Goal: Task Accomplishment & Management: Manage account settings

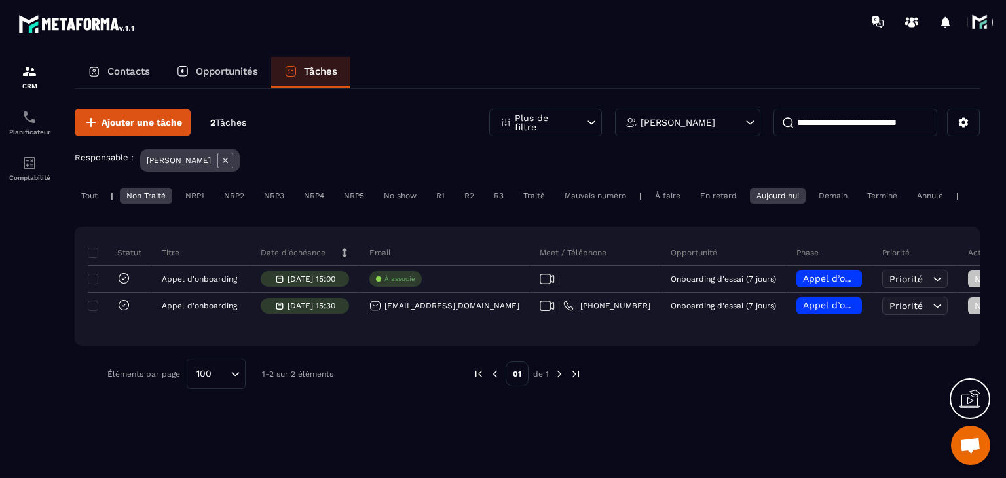
click at [775, 200] on div "Aujourd'hui" at bounding box center [778, 196] width 56 height 16
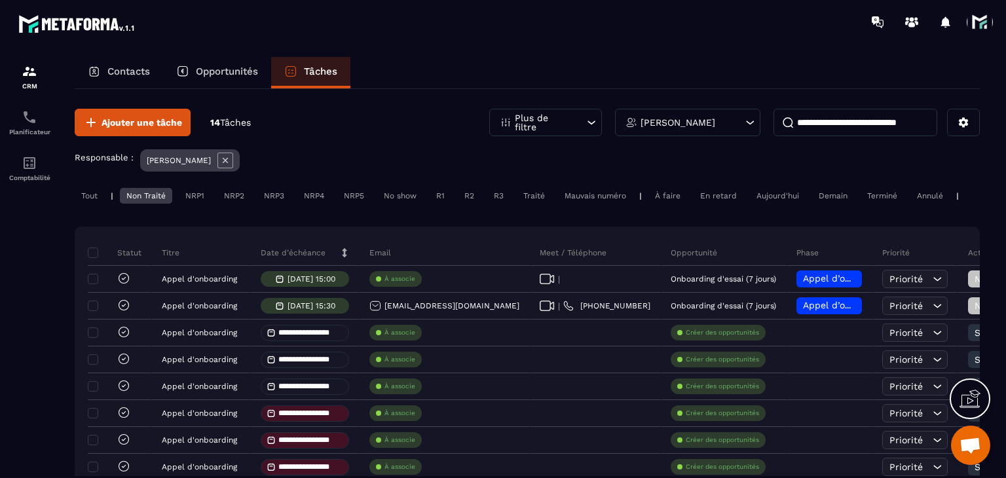
drag, startPoint x: 747, startPoint y: 202, endPoint x: 757, endPoint y: 200, distance: 10.2
click at [749, 202] on div "Tout | Non Traité NRP1 NRP2 NRP3 NRP4 NRP5 No show R1 R2 R3 Traité Mauvais numé…" at bounding box center [527, 197] width 905 height 19
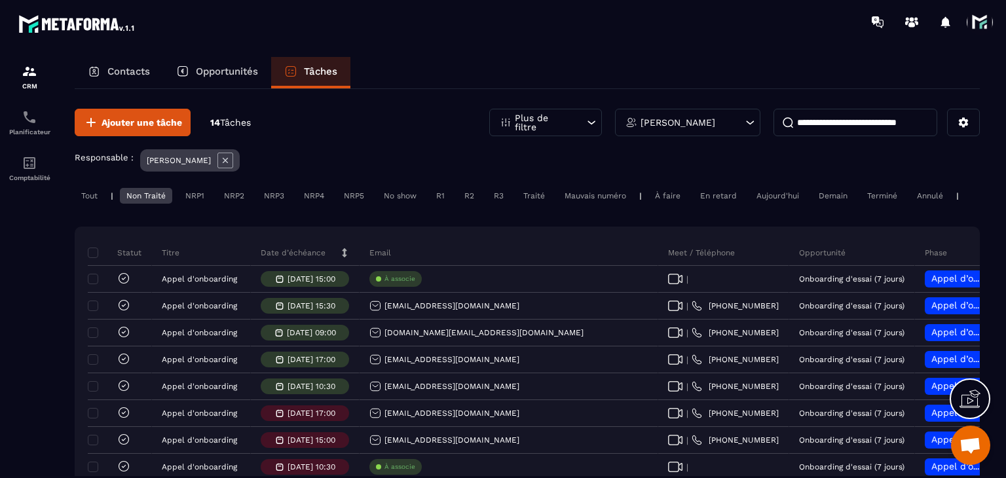
click at [762, 196] on div "Aujourd'hui" at bounding box center [778, 196] width 56 height 16
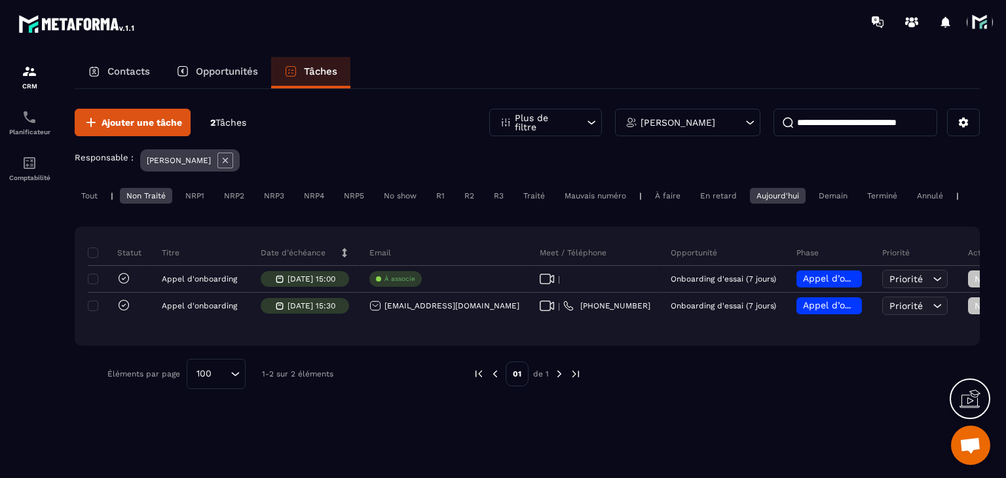
click at [147, 192] on div "Non Traité" at bounding box center [146, 196] width 52 height 16
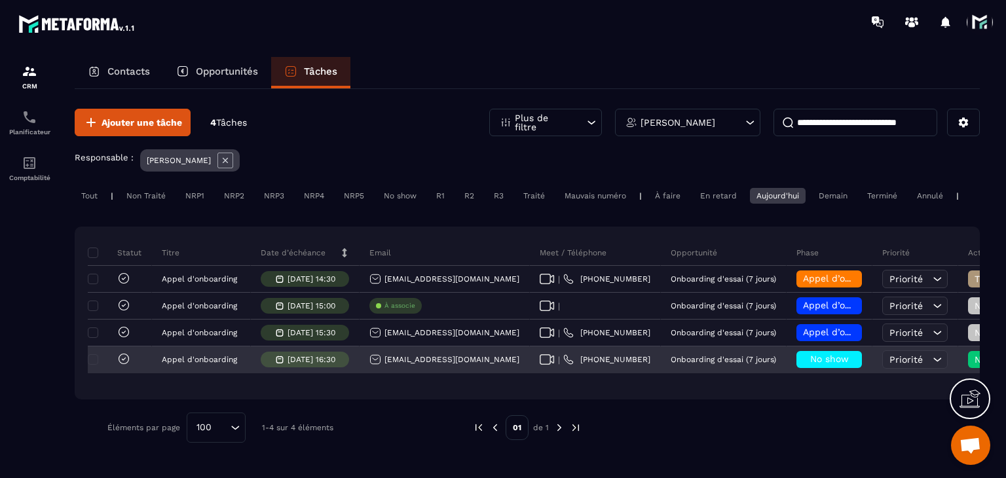
click at [415, 365] on div "[EMAIL_ADDRESS][DOMAIN_NAME]" at bounding box center [444, 360] width 150 height 12
